Goal: Information Seeking & Learning: Learn about a topic

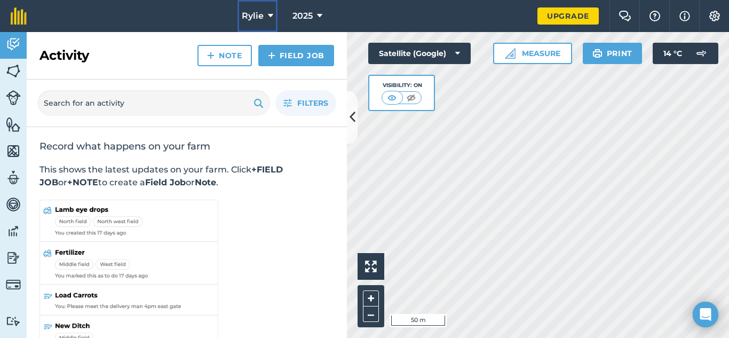
click at [269, 18] on icon at bounding box center [270, 16] width 5 height 13
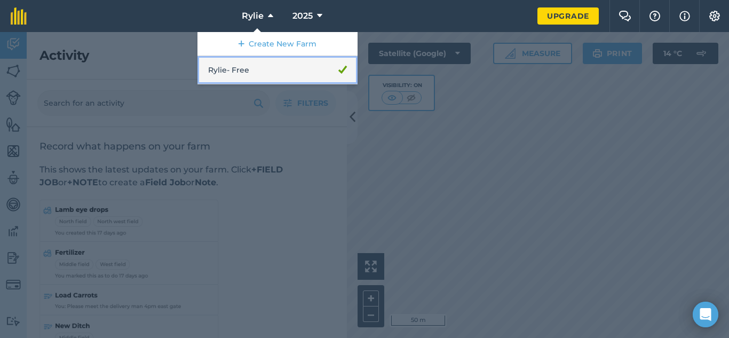
click at [232, 69] on link "Rylie - Free" at bounding box center [277, 70] width 160 height 28
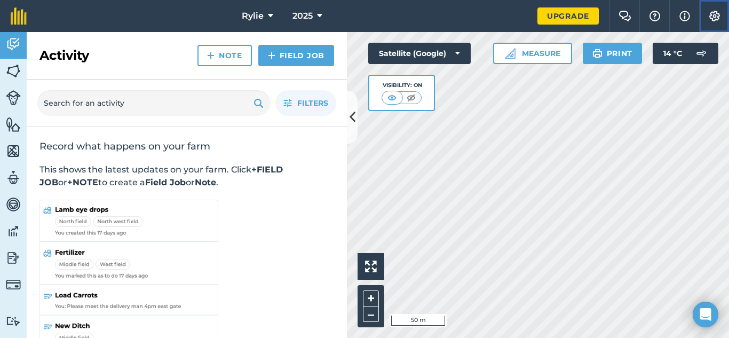
click at [711, 17] on img at bounding box center [714, 16] width 13 height 11
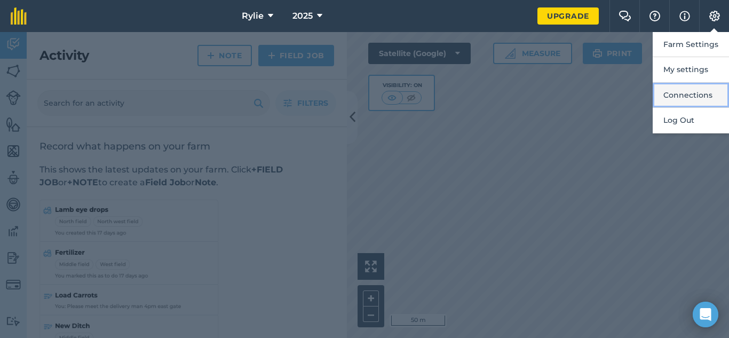
click at [692, 92] on button "Connections" at bounding box center [691, 95] width 76 height 25
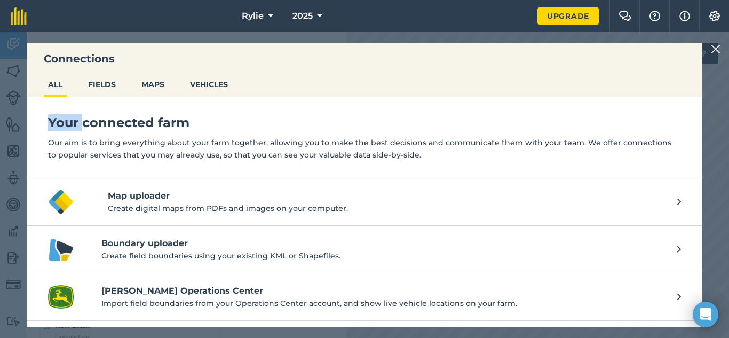
click at [692, 92] on ul "ALL FIELDS MAPS VEHICLES" at bounding box center [365, 85] width 676 height 23
click at [424, 161] on div "Your connected farm Our aim is to bring everything about your farm together, al…" at bounding box center [365, 137] width 676 height 81
click at [719, 50] on img at bounding box center [716, 49] width 10 height 13
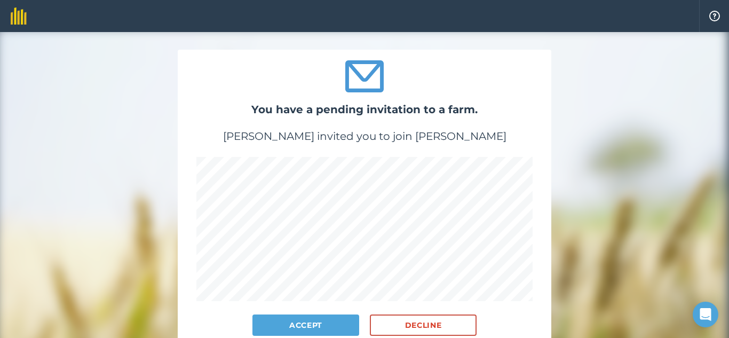
scroll to position [63, 0]
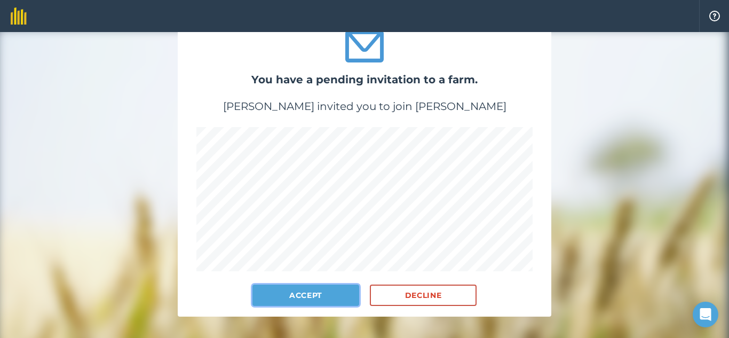
click at [309, 287] on button "Accept" at bounding box center [305, 294] width 107 height 21
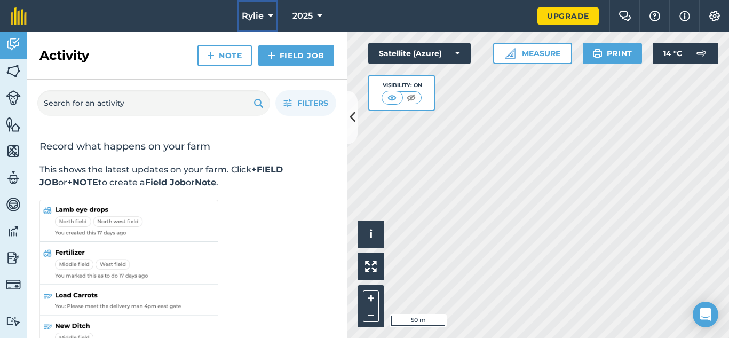
click at [269, 18] on icon at bounding box center [270, 16] width 5 height 13
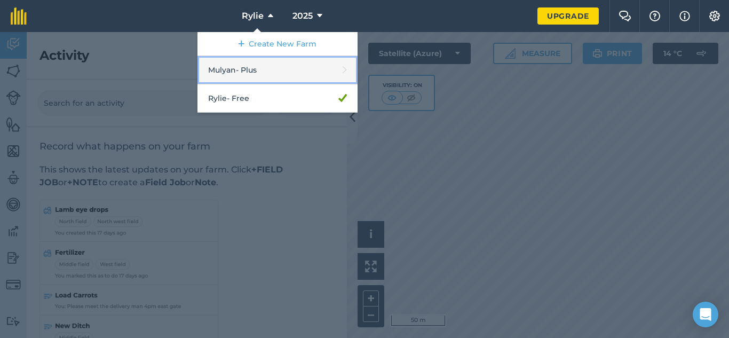
click at [242, 65] on link "Mulyan - Plus" at bounding box center [277, 70] width 160 height 28
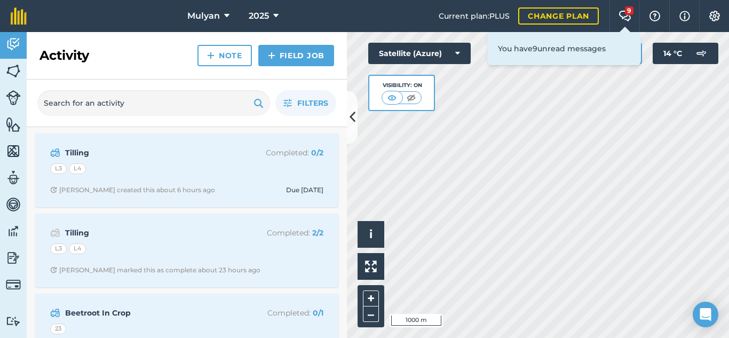
click at [345, 110] on div "Filters" at bounding box center [187, 103] width 320 height 47
click at [353, 117] on icon at bounding box center [353, 117] width 6 height 19
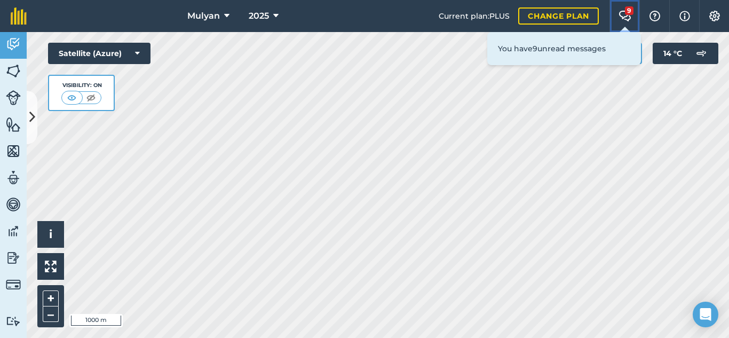
click at [628, 12] on div "9" at bounding box center [629, 10] width 9 height 9
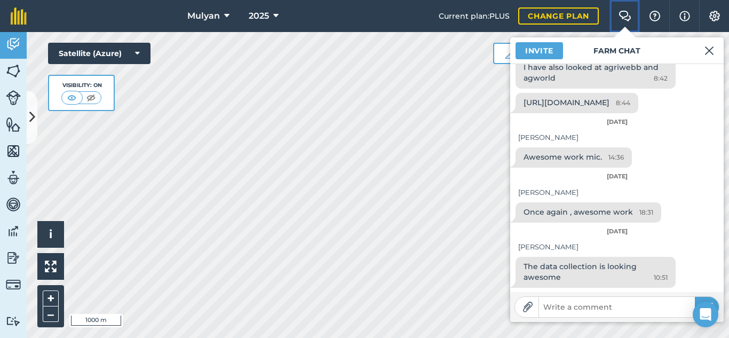
scroll to position [306, 0]
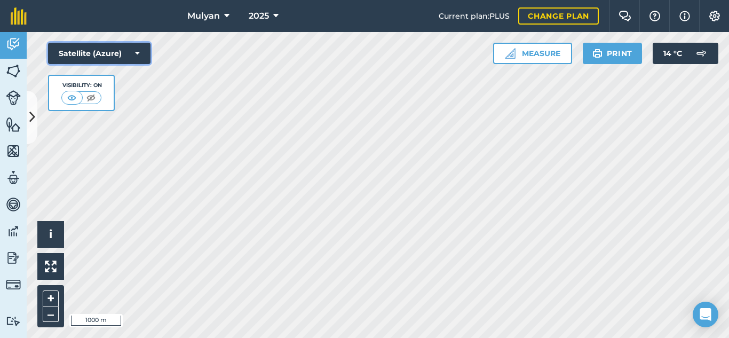
click at [138, 50] on icon at bounding box center [137, 53] width 5 height 11
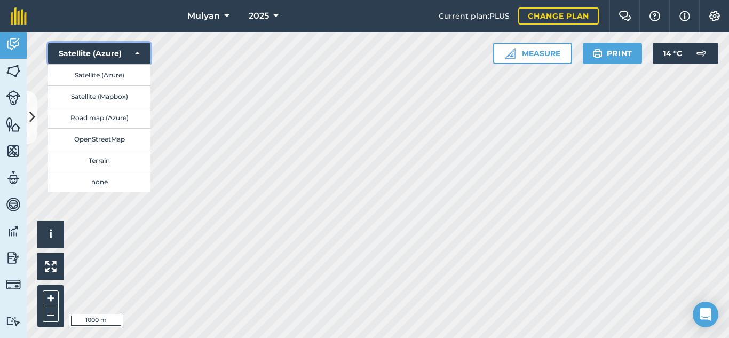
click at [141, 50] on button "Satellite (Azure)" at bounding box center [99, 53] width 102 height 21
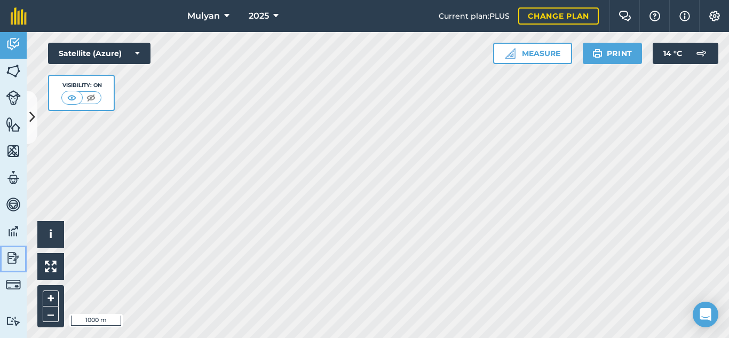
click at [13, 259] on img at bounding box center [13, 258] width 15 height 16
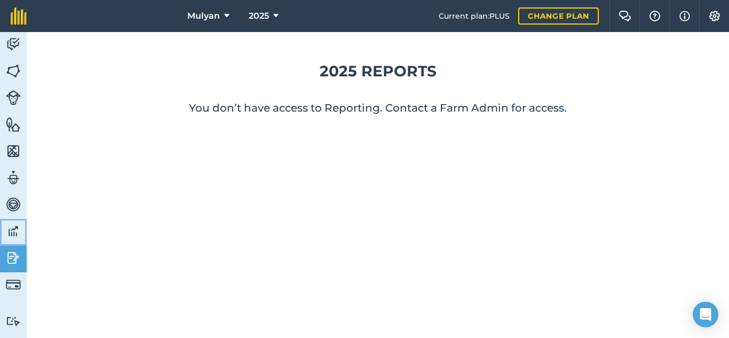
click at [13, 228] on img at bounding box center [13, 231] width 15 height 16
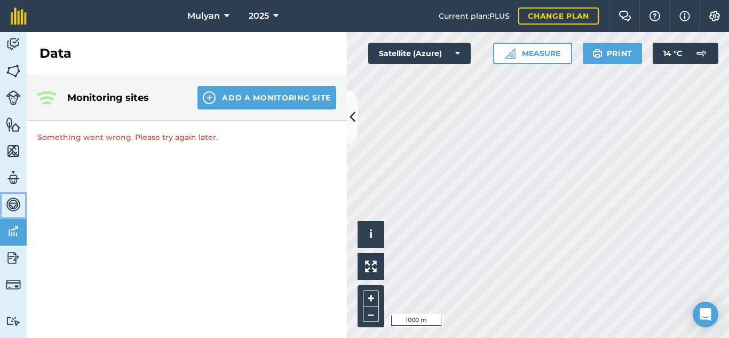
click at [14, 201] on img at bounding box center [13, 204] width 15 height 16
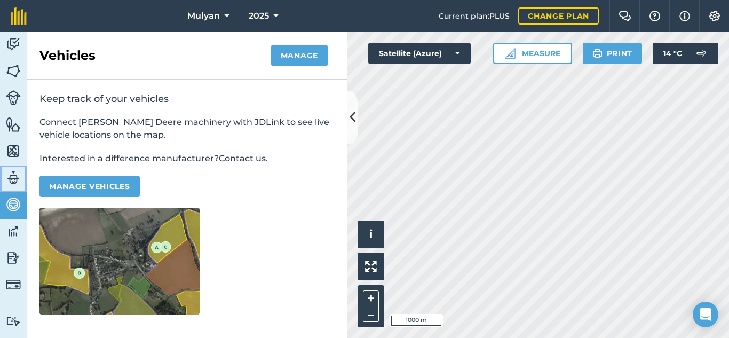
click at [10, 180] on img at bounding box center [13, 178] width 15 height 16
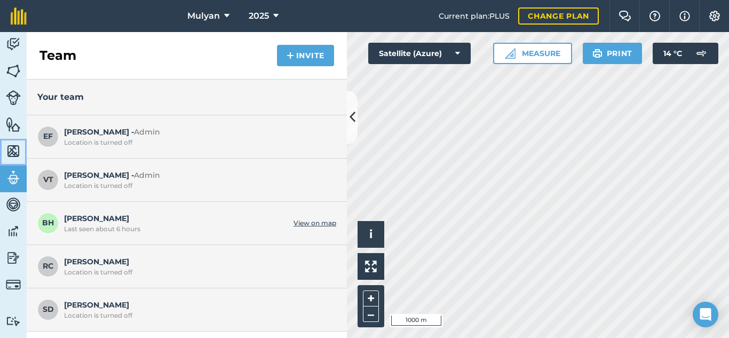
click at [13, 152] on img at bounding box center [13, 151] width 15 height 16
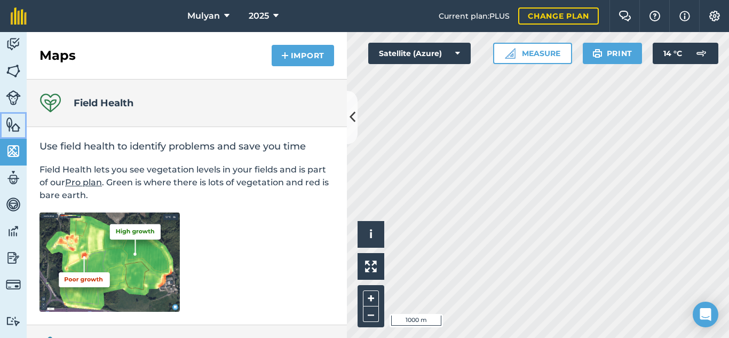
click at [6, 121] on img at bounding box center [13, 124] width 15 height 16
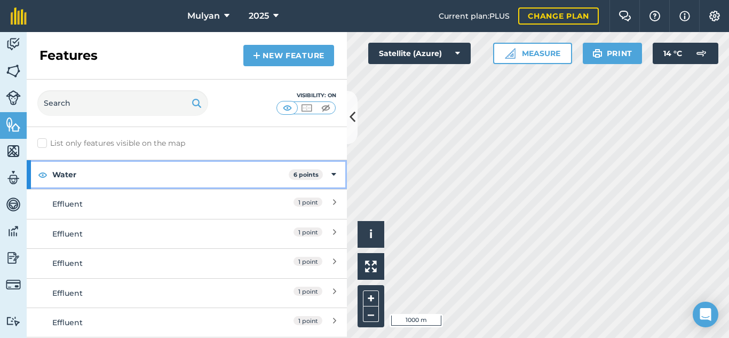
click at [331, 174] on icon at bounding box center [333, 175] width 5 height 12
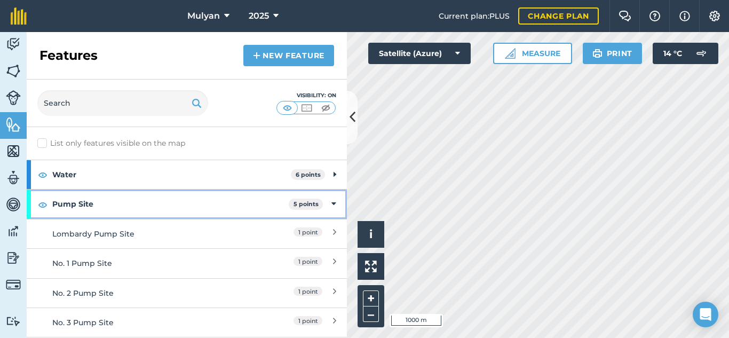
click at [331, 203] on icon at bounding box center [333, 204] width 5 height 12
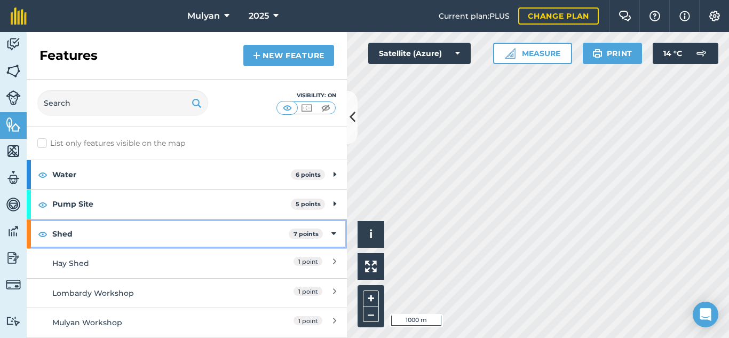
click at [331, 232] on icon at bounding box center [333, 234] width 5 height 12
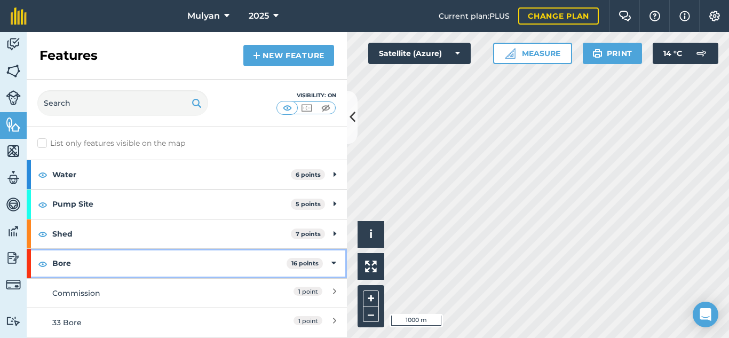
click at [331, 260] on icon at bounding box center [333, 263] width 5 height 12
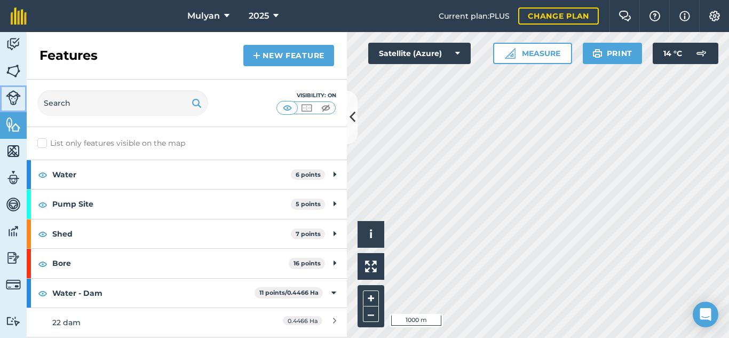
click at [19, 97] on img at bounding box center [13, 97] width 15 height 15
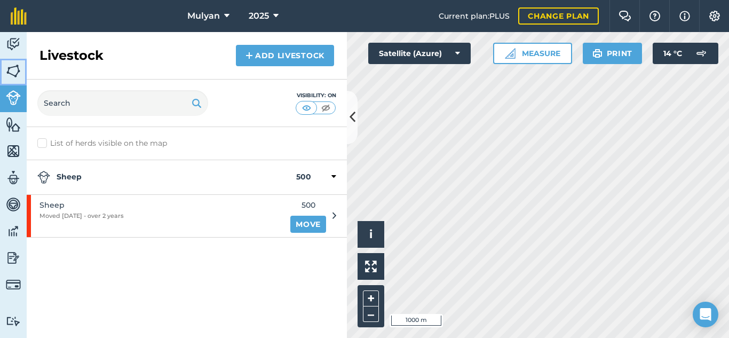
click at [10, 70] on img at bounding box center [13, 71] width 15 height 16
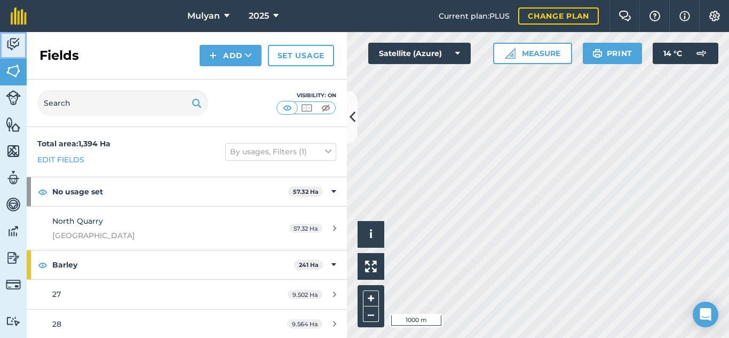
click at [12, 42] on img at bounding box center [13, 44] width 15 height 16
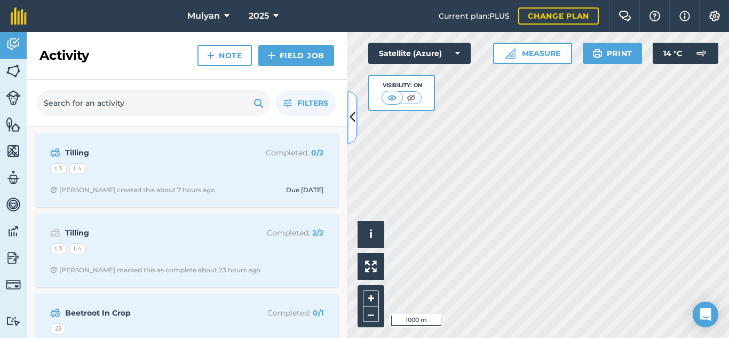
click at [350, 112] on icon at bounding box center [353, 117] width 6 height 19
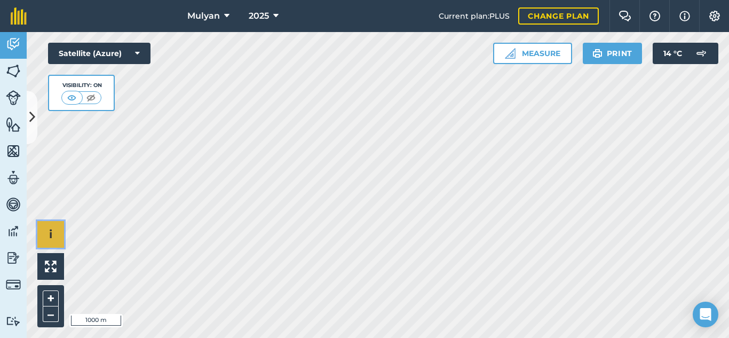
click at [50, 236] on span "i" at bounding box center [50, 233] width 3 height 13
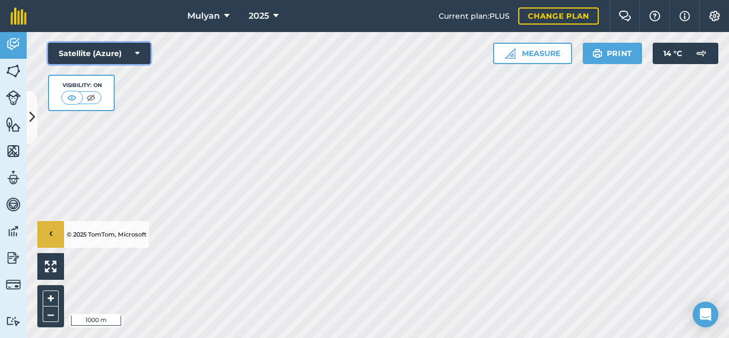
click at [142, 50] on button "Satellite (Azure)" at bounding box center [99, 53] width 102 height 21
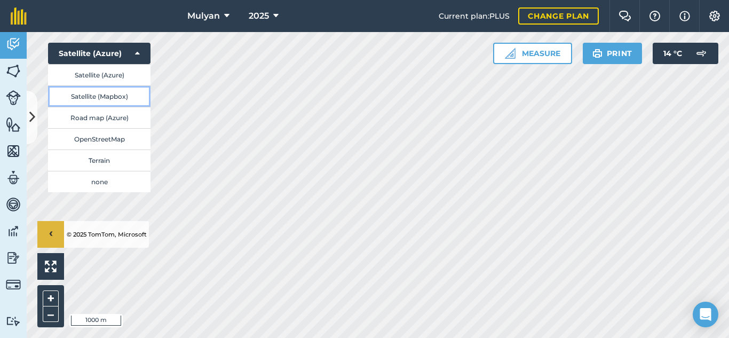
click at [115, 93] on button "Satellite (Mapbox)" at bounding box center [99, 95] width 102 height 21
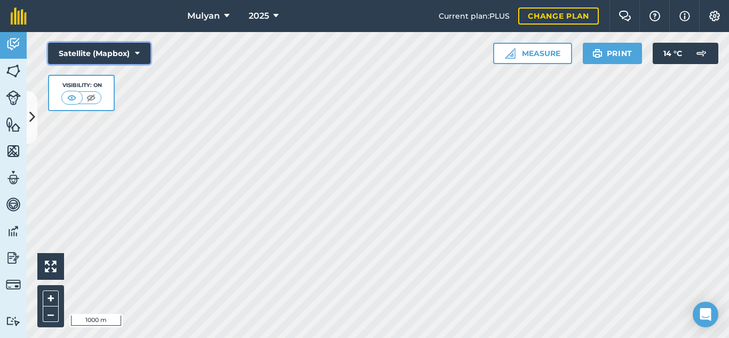
click at [132, 52] on button "Satellite (Mapbox)" at bounding box center [99, 53] width 102 height 21
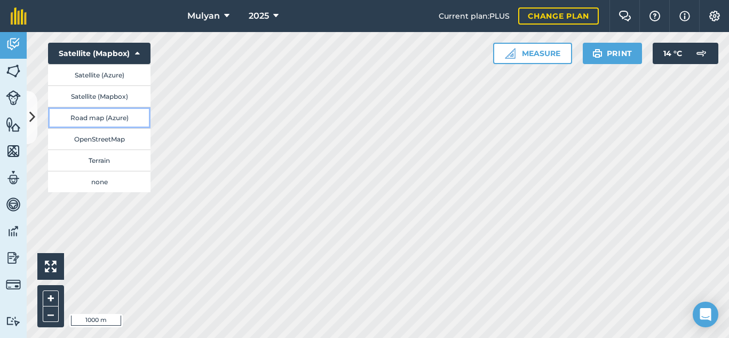
click at [109, 119] on button "Road map (Azure)" at bounding box center [99, 117] width 102 height 21
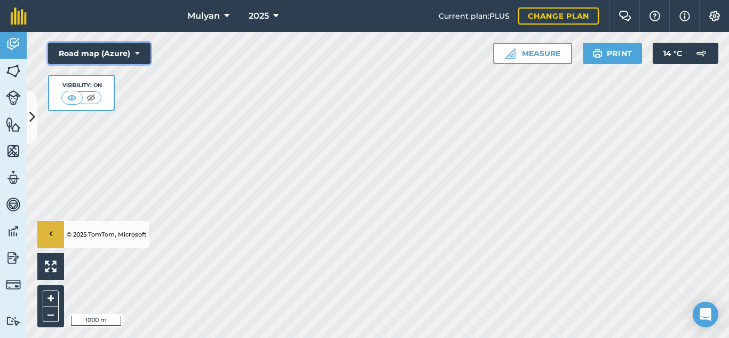
click at [145, 58] on button "Road map (Azure)" at bounding box center [99, 53] width 102 height 21
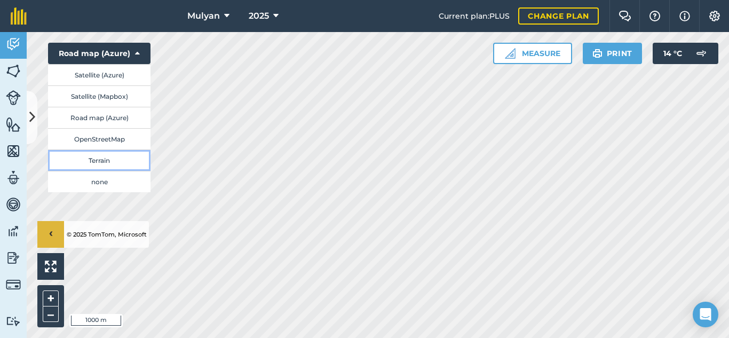
click at [107, 161] on button "Terrain" at bounding box center [99, 159] width 102 height 21
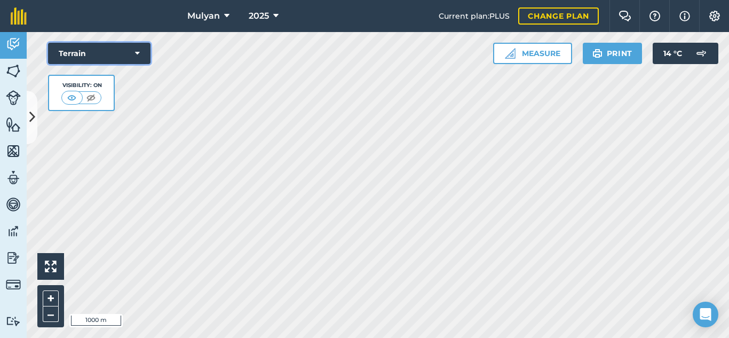
click at [136, 57] on icon at bounding box center [137, 53] width 5 height 11
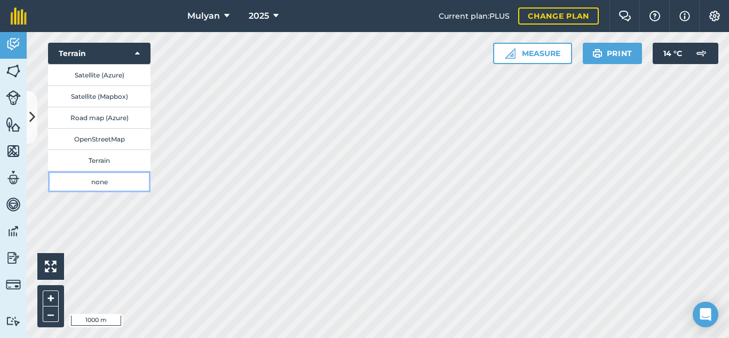
click at [108, 184] on button "none" at bounding box center [99, 181] width 102 height 21
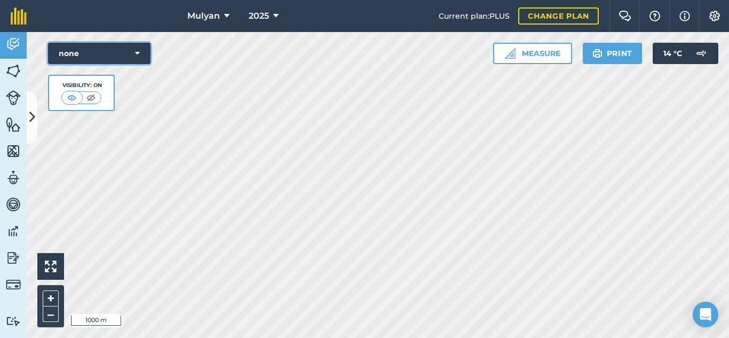
click at [138, 53] on icon at bounding box center [137, 53] width 5 height 11
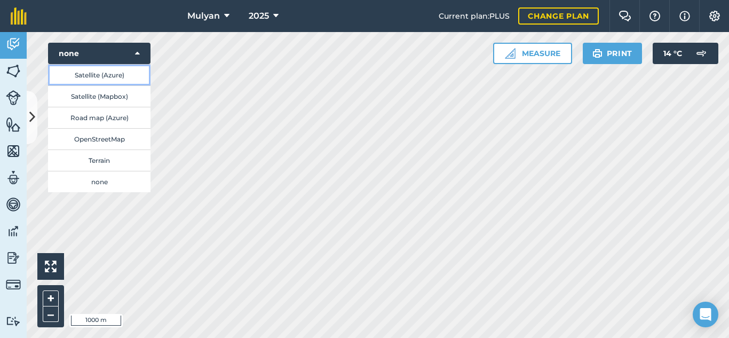
click at [117, 72] on button "Satellite (Azure)" at bounding box center [99, 74] width 102 height 21
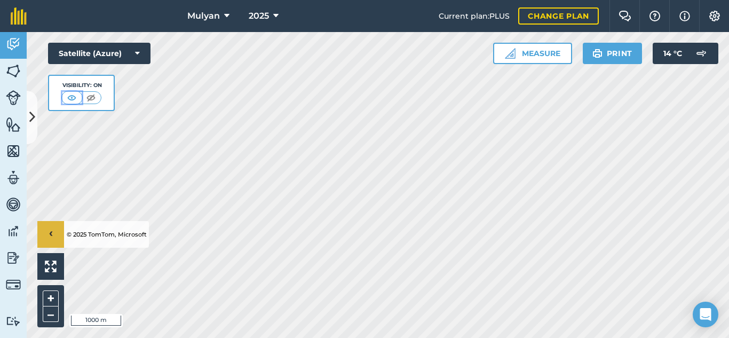
click at [69, 96] on img at bounding box center [71, 97] width 13 height 11
click at [89, 96] on img at bounding box center [90, 97] width 13 height 11
click at [71, 97] on img at bounding box center [72, 97] width 13 height 11
click at [55, 234] on button "›" at bounding box center [50, 234] width 27 height 27
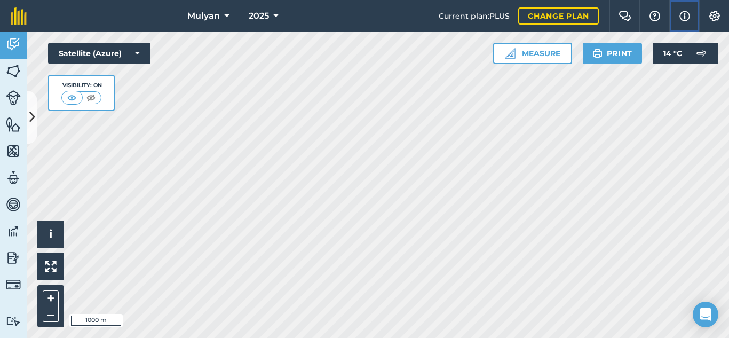
click at [685, 20] on img at bounding box center [684, 16] width 11 height 13
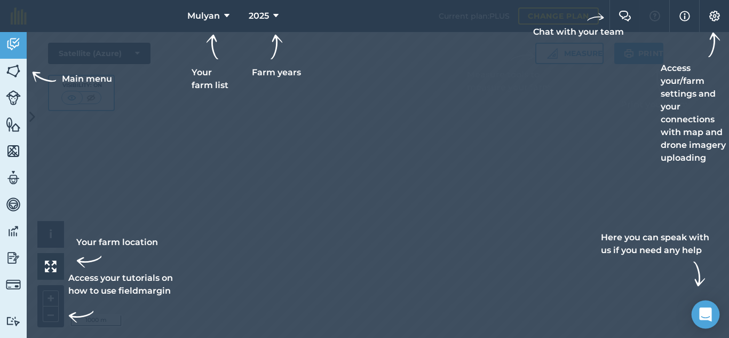
click at [712, 316] on div "Open Intercom Messenger" at bounding box center [706, 314] width 28 height 28
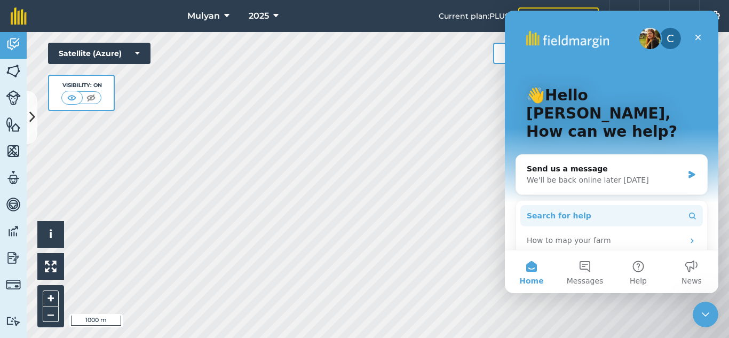
click at [568, 210] on span "Search for help" at bounding box center [559, 215] width 65 height 11
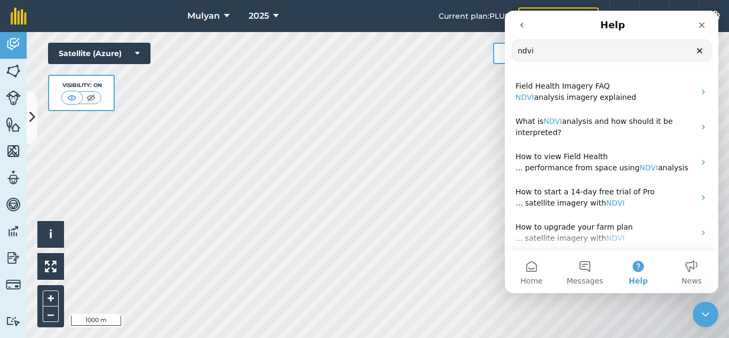
type input "ndvi"
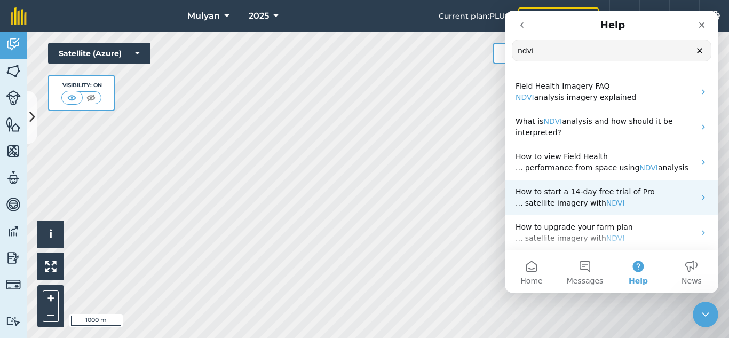
click at [575, 204] on span "... satellite imagery with" at bounding box center [560, 203] width 91 height 9
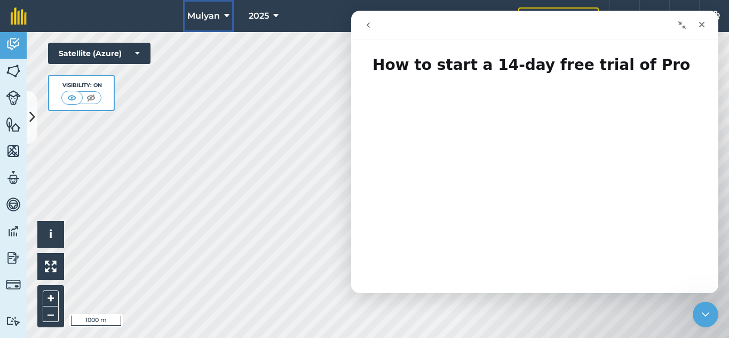
click at [225, 17] on icon at bounding box center [226, 16] width 5 height 13
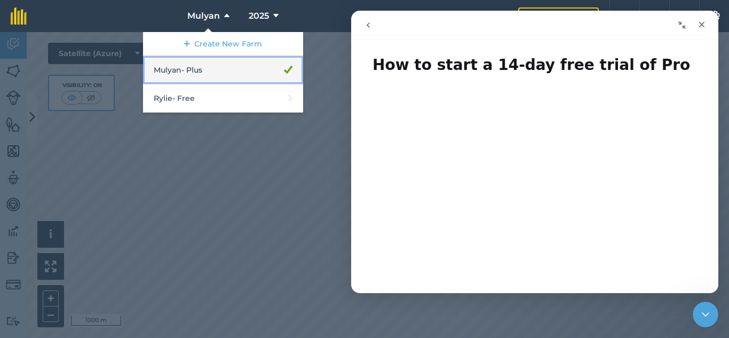
click at [217, 66] on link "Mulyan - Plus" at bounding box center [223, 70] width 160 height 28
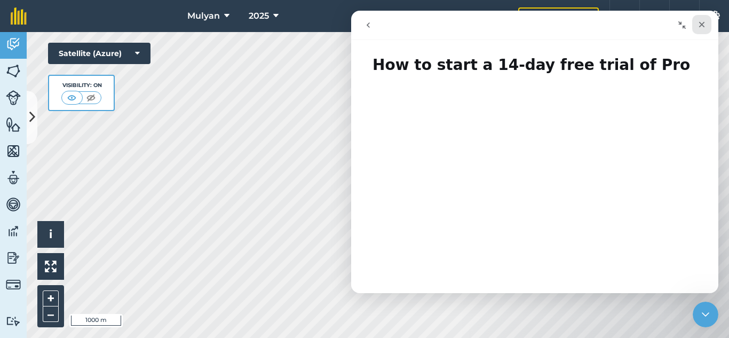
click at [704, 24] on icon "Close" at bounding box center [701, 24] width 9 height 9
